Goal: Information Seeking & Learning: Learn about a topic

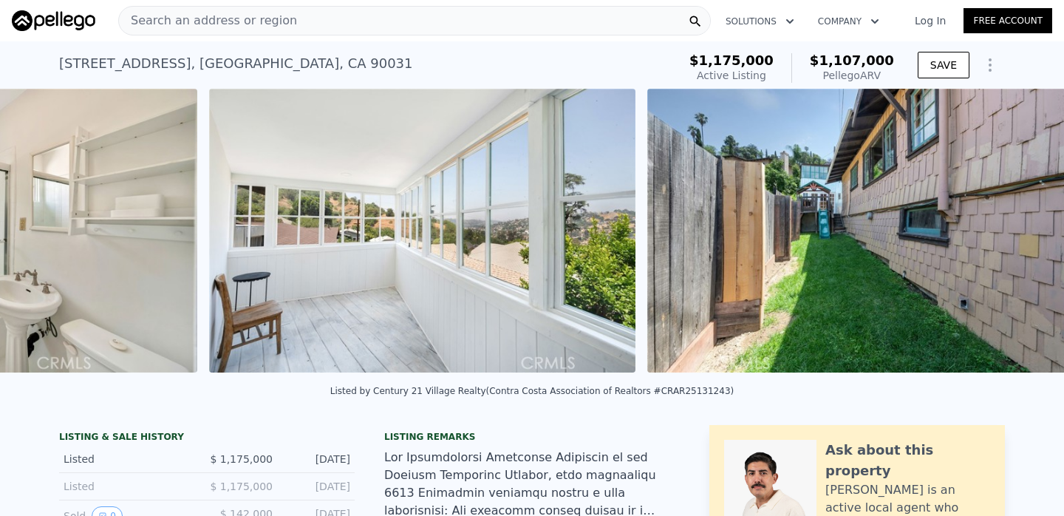
scroll to position [0, 16509]
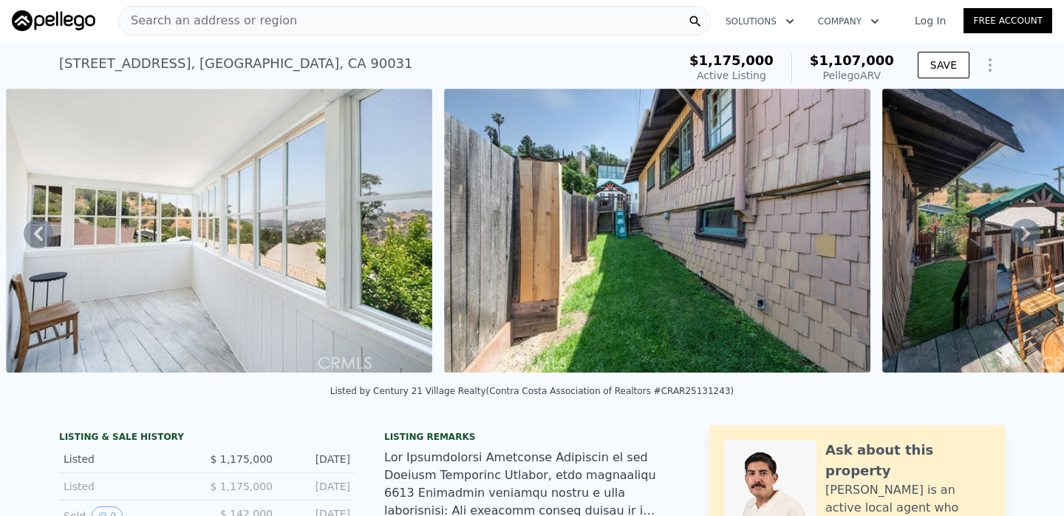
click at [591, 20] on div "Search an address or region" at bounding box center [414, 21] width 593 height 30
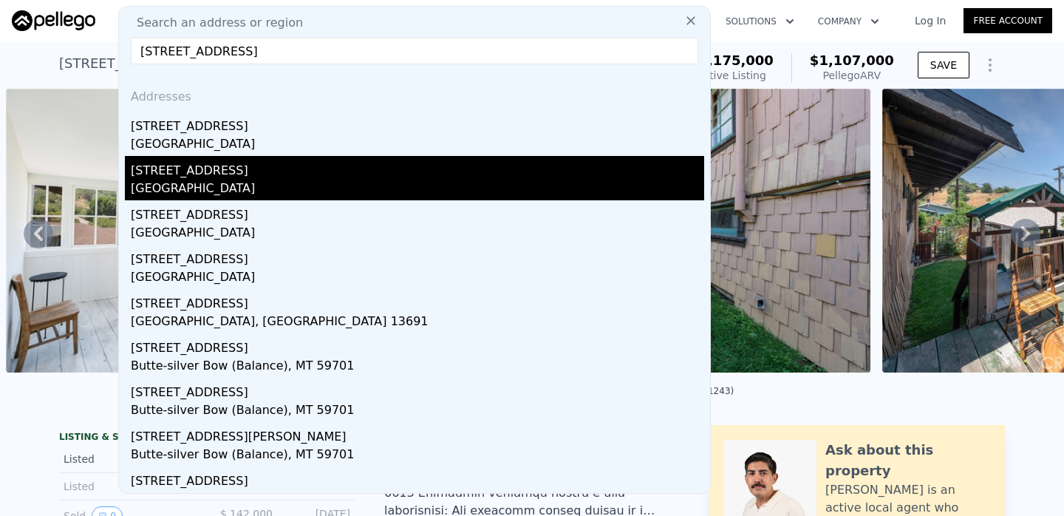
type input "[STREET_ADDRESS]"
click at [395, 188] on div "[GEOGRAPHIC_DATA]" at bounding box center [417, 190] width 573 height 21
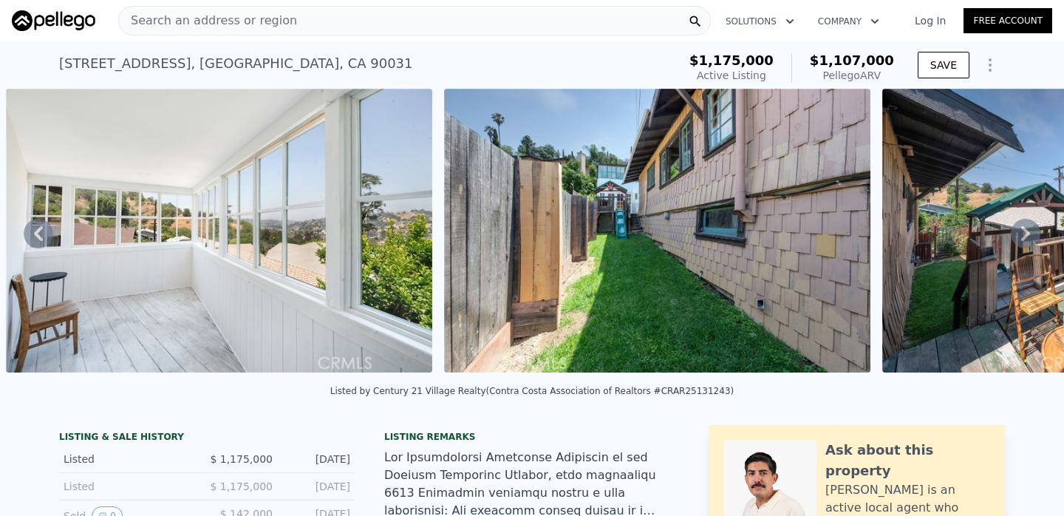
type input "4"
type input "3"
type input "1090"
type input "1998"
type input "3401"
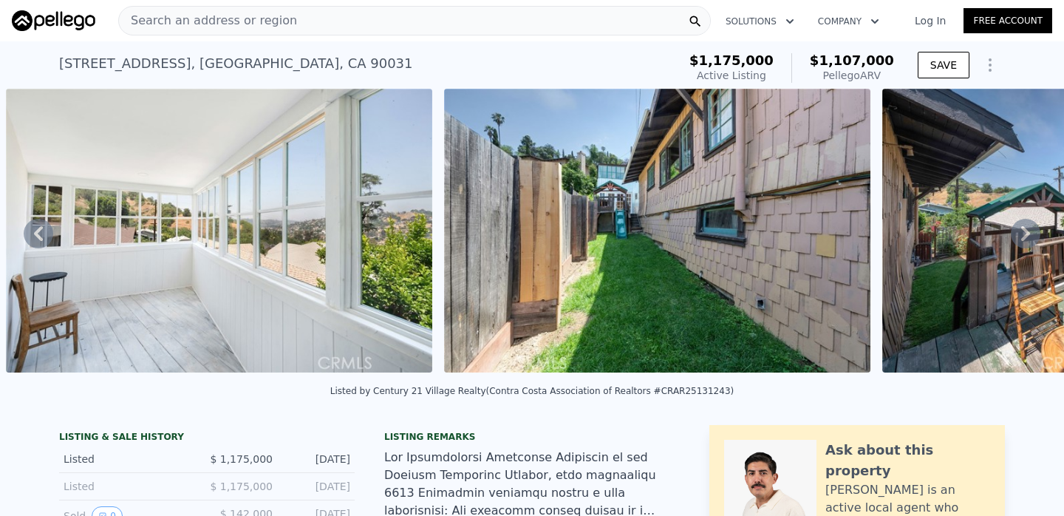
type input "9581"
type input "$ 1,397,000"
type input "$ 113,717"
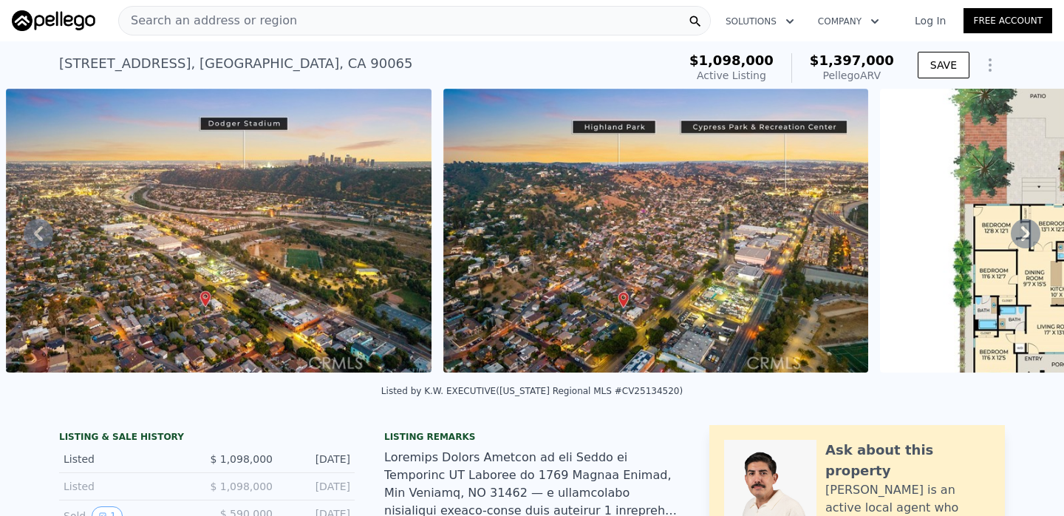
scroll to position [0, 13433]
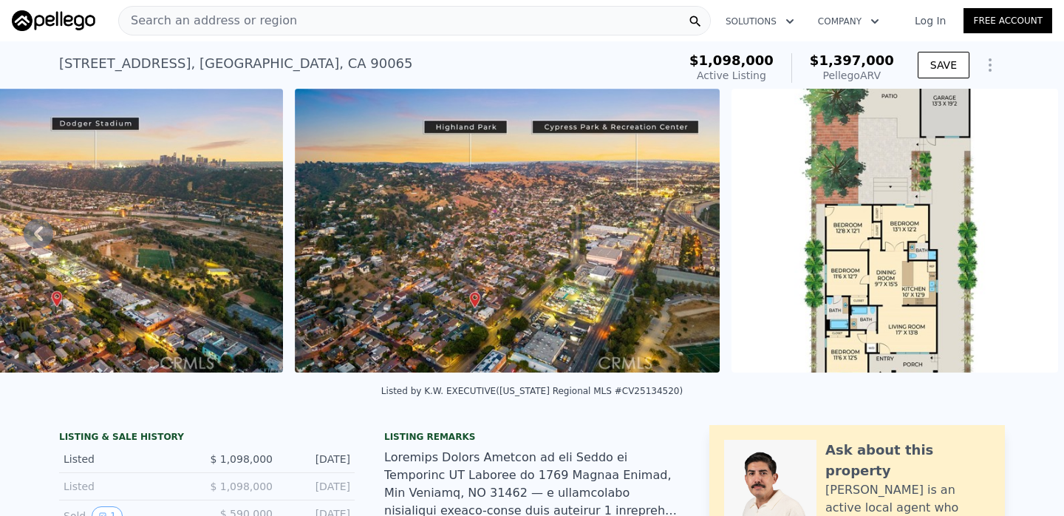
click at [471, 25] on div "Search an address or region" at bounding box center [414, 21] width 593 height 30
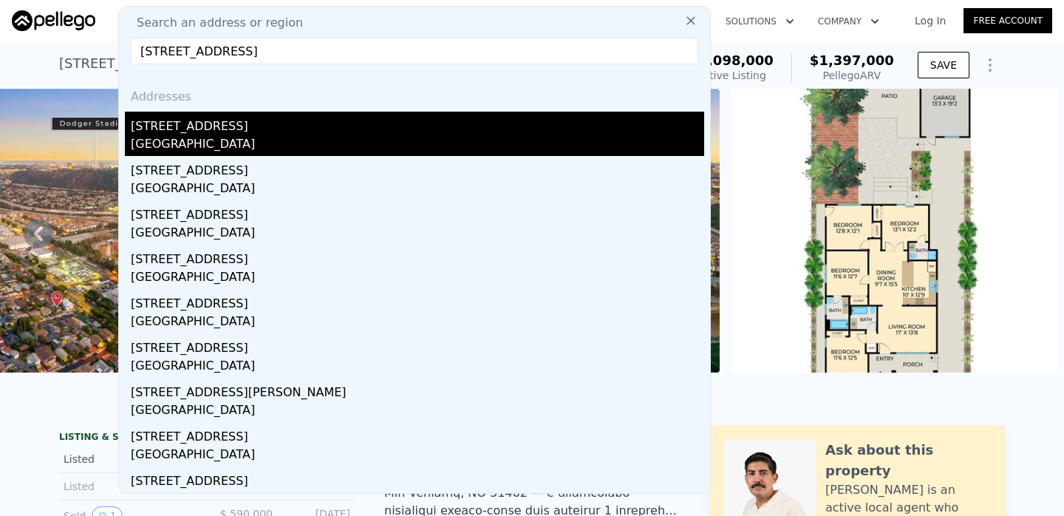
type input "[STREET_ADDRESS]"
click at [378, 142] on div "[GEOGRAPHIC_DATA]" at bounding box center [417, 145] width 573 height 21
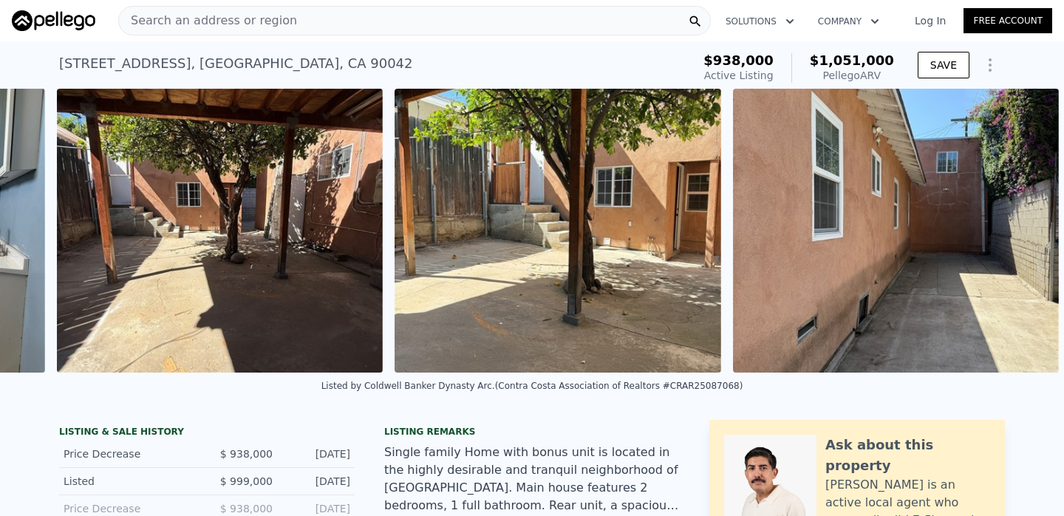
scroll to position [0, 6530]
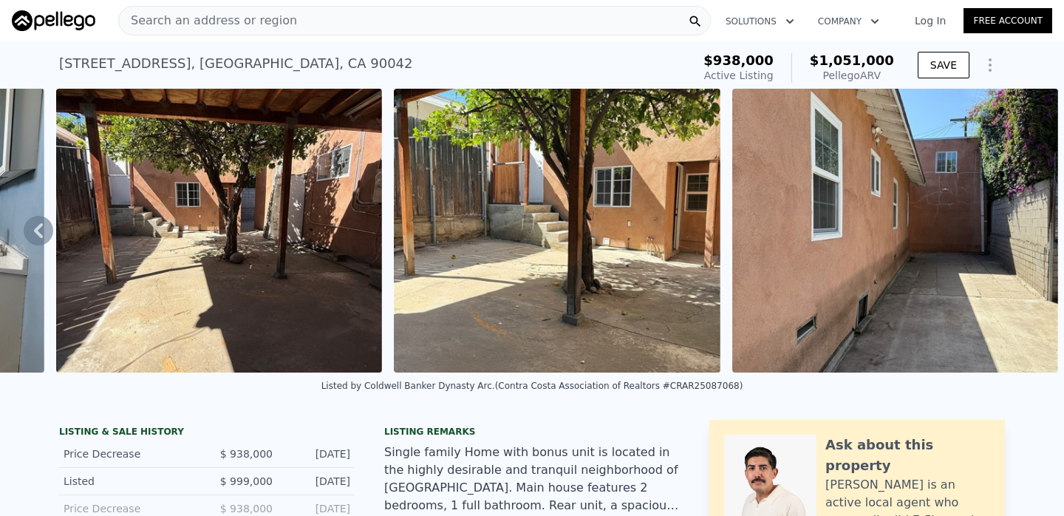
click at [579, 17] on div "Search an address or region" at bounding box center [414, 21] width 593 height 30
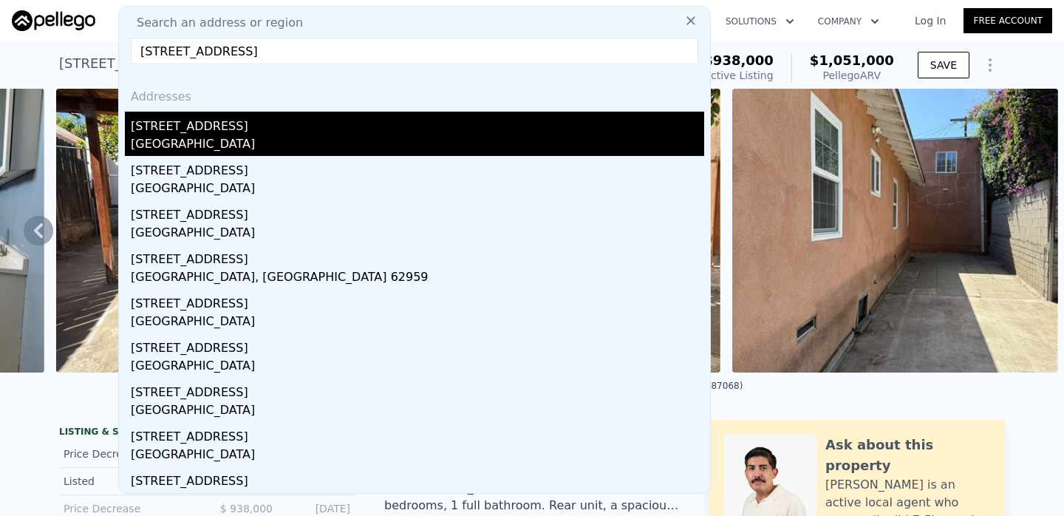
type input "[STREET_ADDRESS]"
click at [376, 143] on div "[GEOGRAPHIC_DATA]" at bounding box center [417, 145] width 573 height 21
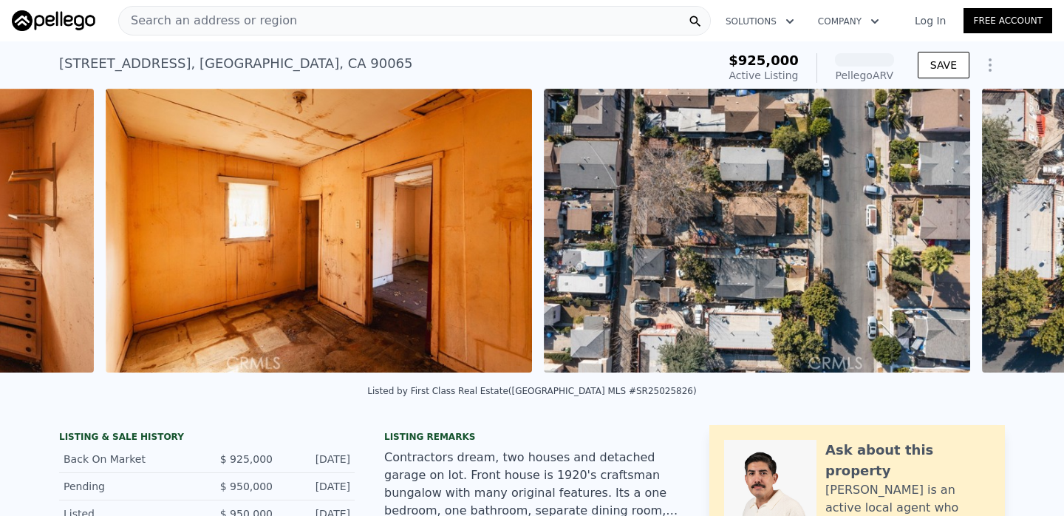
scroll to position [0, 5171]
